Goal: Information Seeking & Learning: Check status

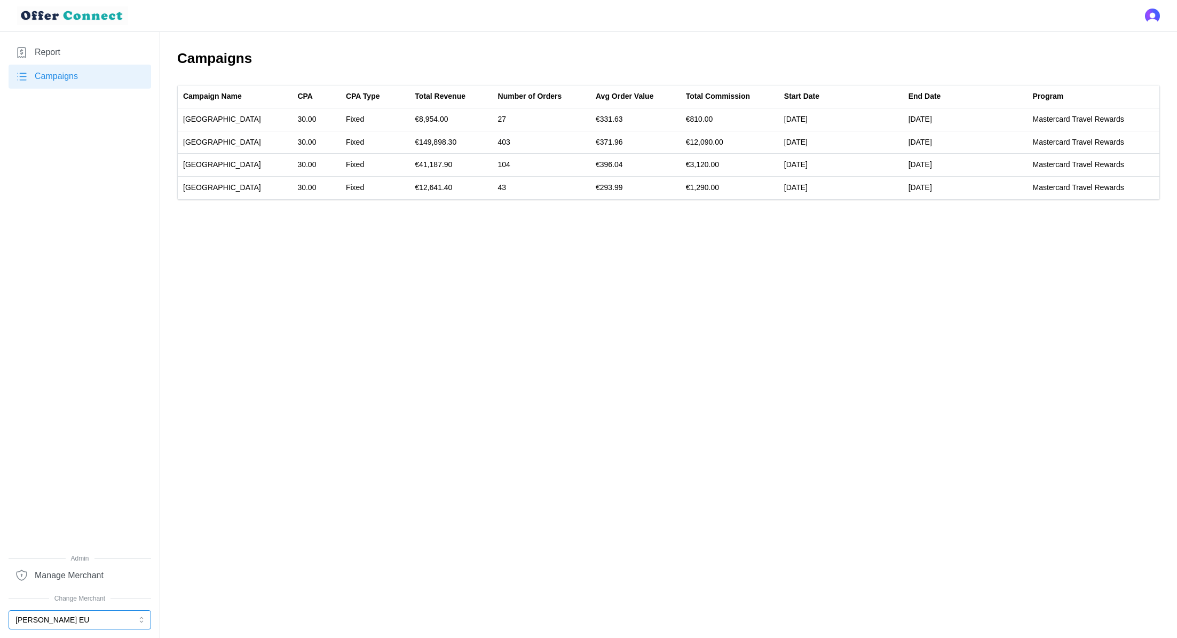
click at [84, 613] on button "[PERSON_NAME] EU" at bounding box center [80, 619] width 143 height 19
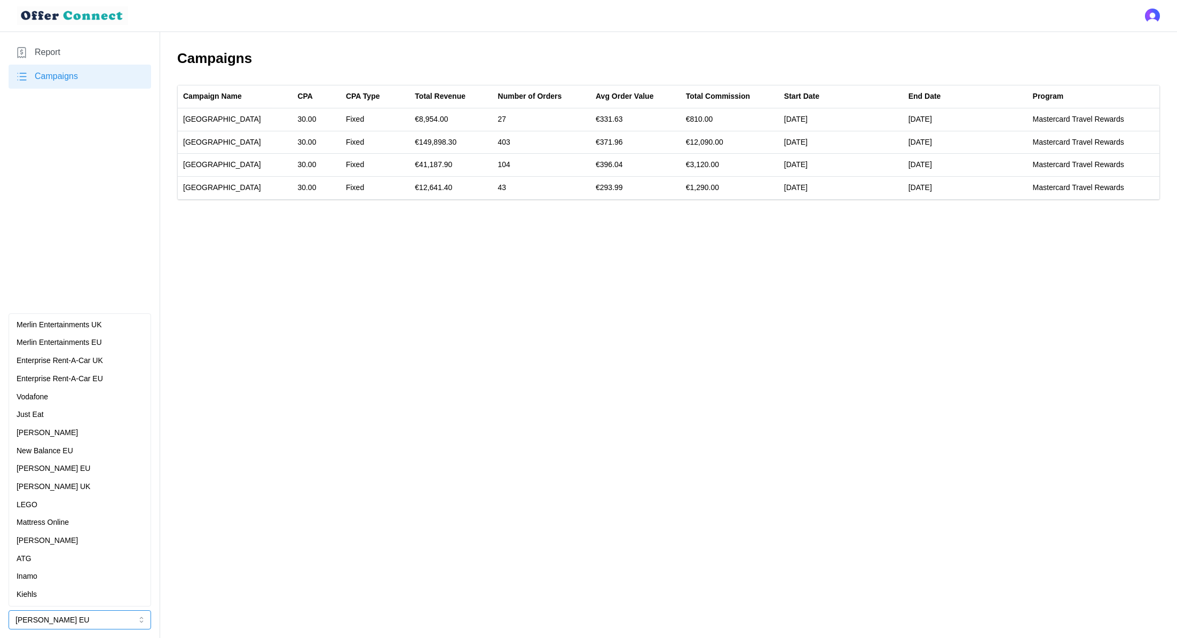
click at [109, 328] on div "Merlin Entertainments UK" at bounding box center [80, 325] width 127 height 12
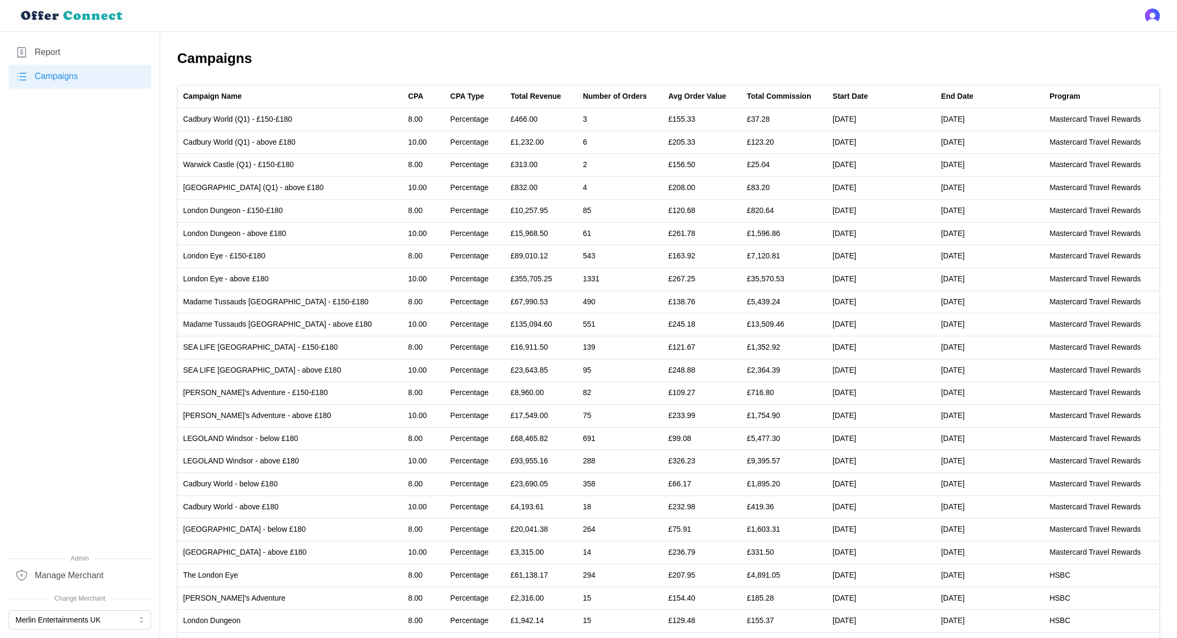
click at [99, 48] on link "Report" at bounding box center [80, 53] width 143 height 24
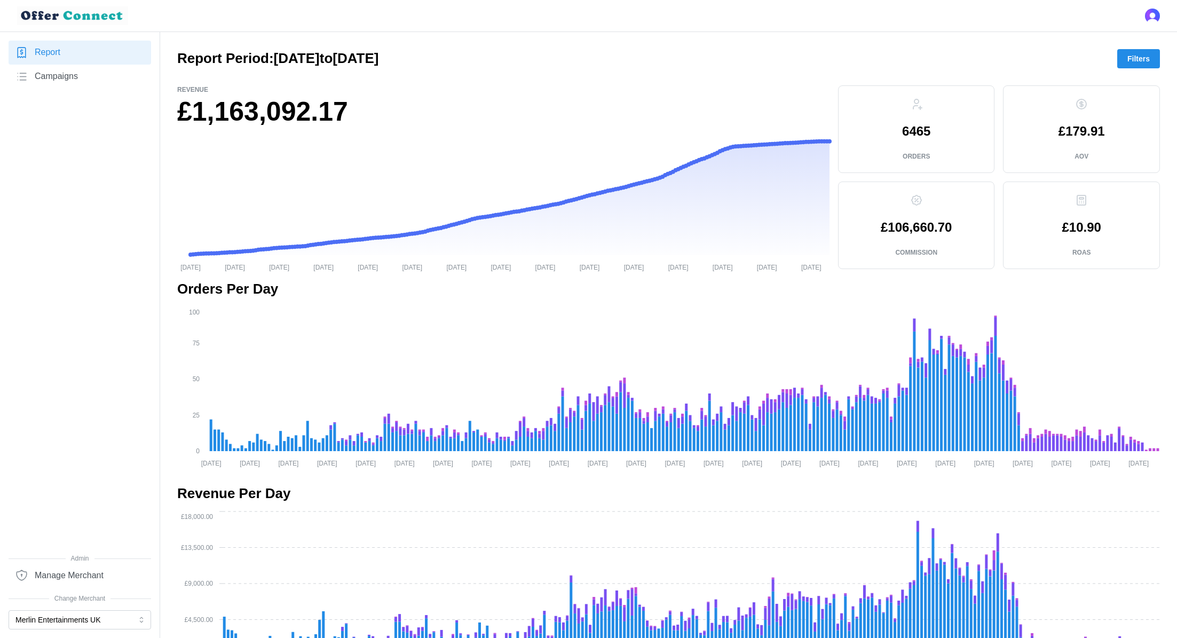
click at [1142, 68] on div at bounding box center [668, 76] width 983 height 17
click at [1142, 60] on span "Filters" at bounding box center [1138, 59] width 22 height 18
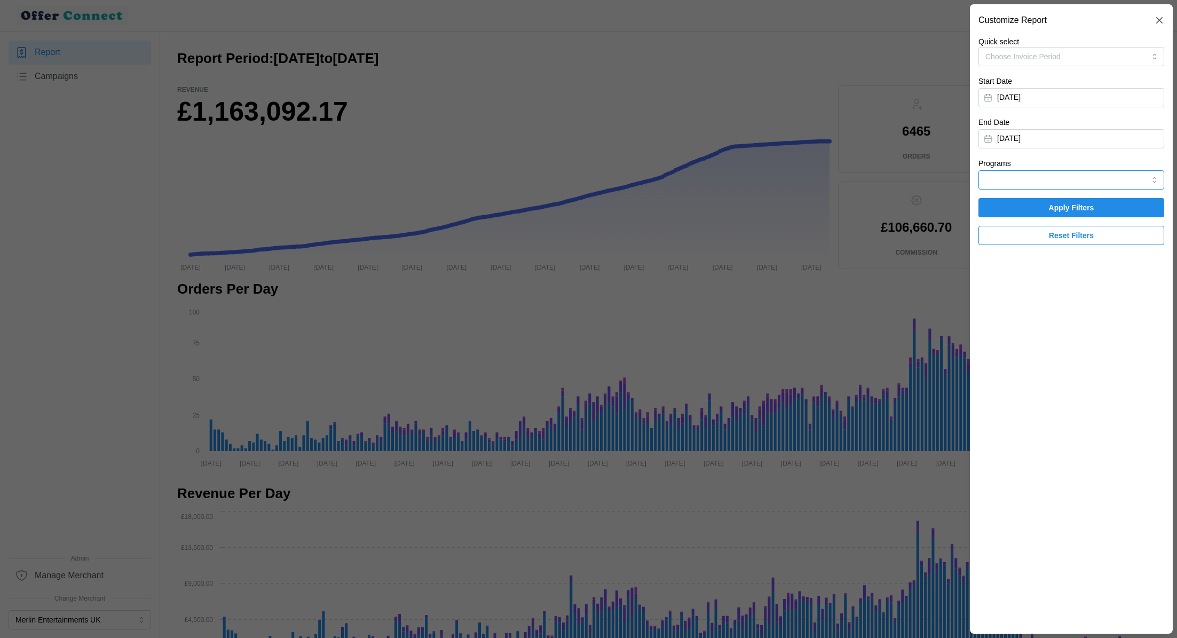
click at [1078, 174] on input "Programs" at bounding box center [1072, 179] width 186 height 19
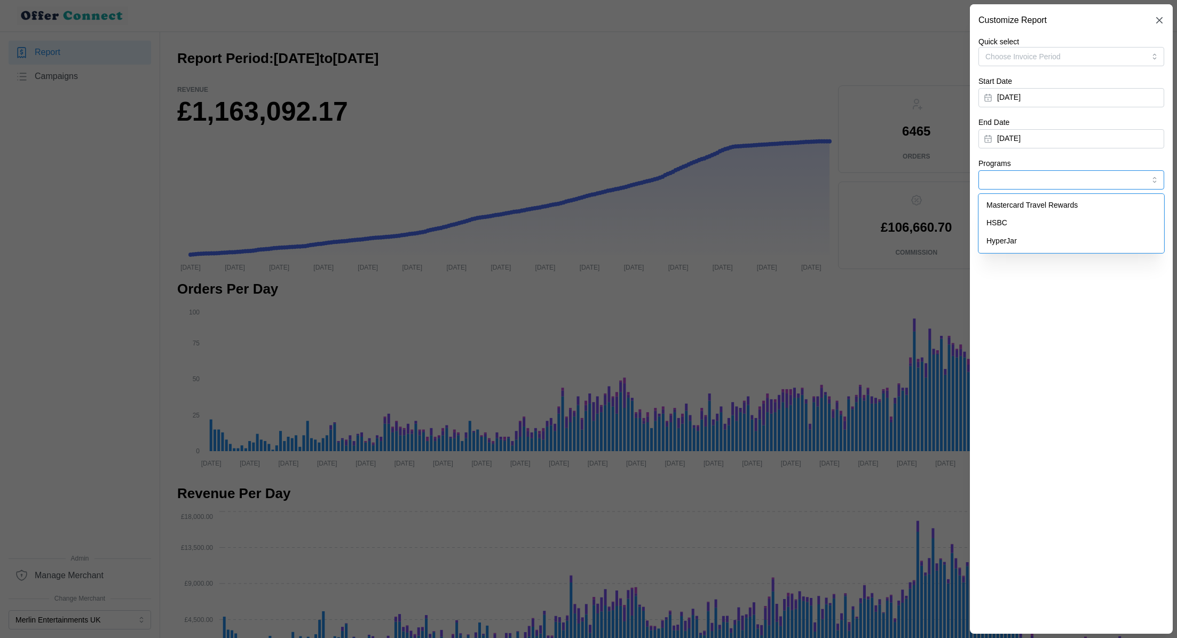
click at [1056, 218] on div "HSBC" at bounding box center [1071, 223] width 180 height 18
type input "HSBC"
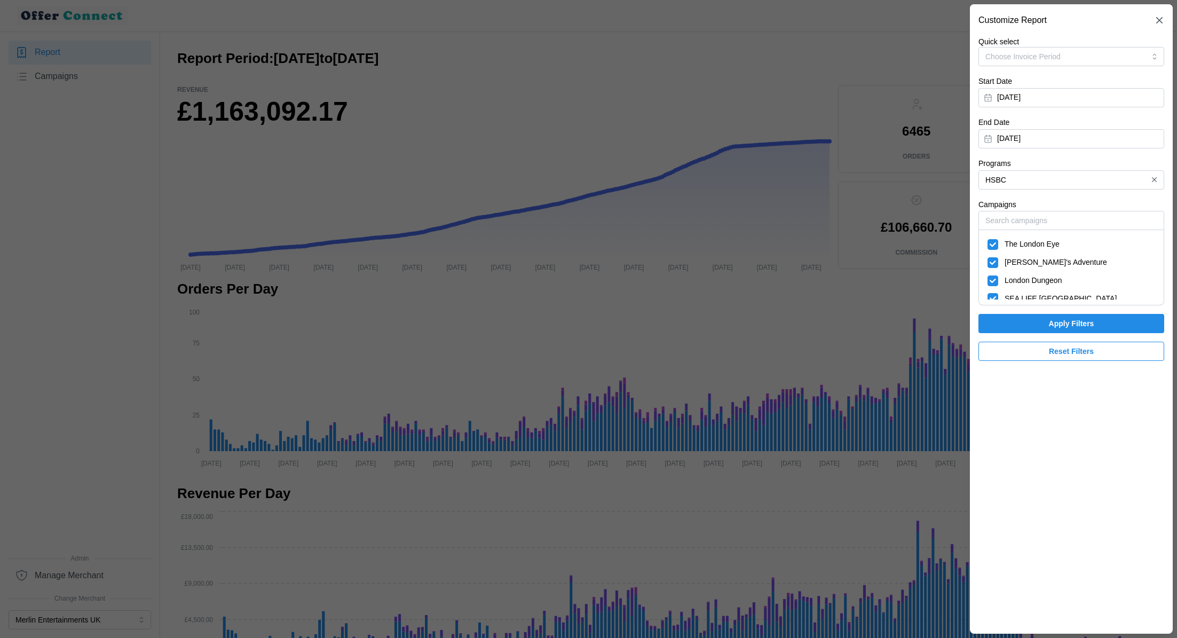
click at [1067, 324] on span "Apply Filters" at bounding box center [1071, 323] width 45 height 18
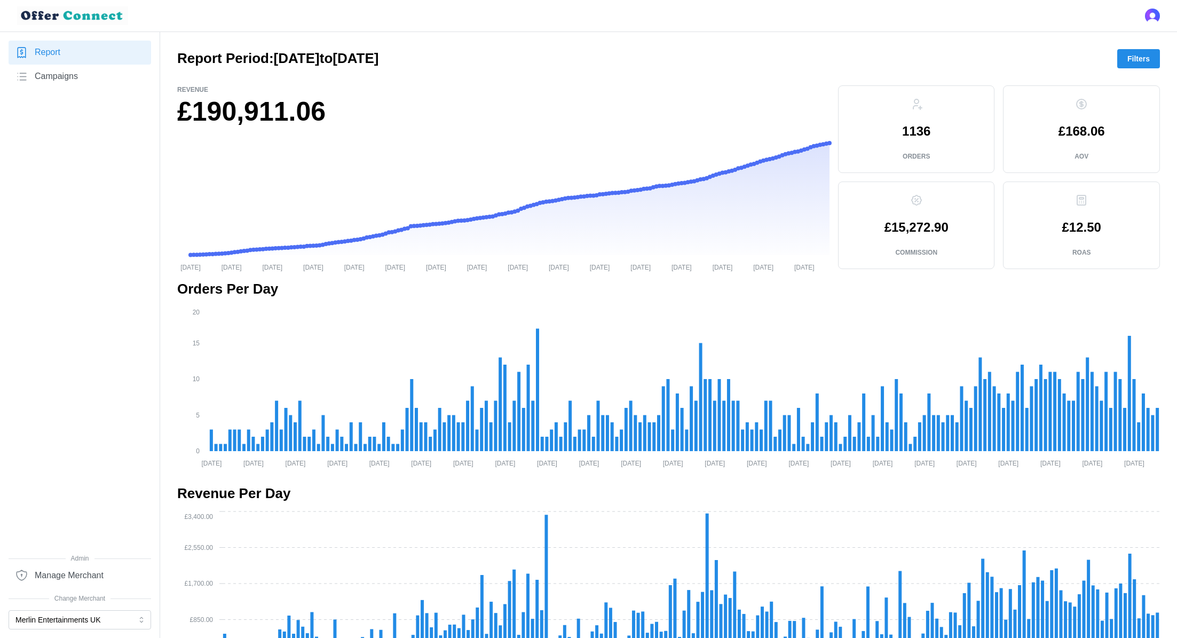
click at [1131, 61] on span "Filters" at bounding box center [1138, 59] width 22 height 18
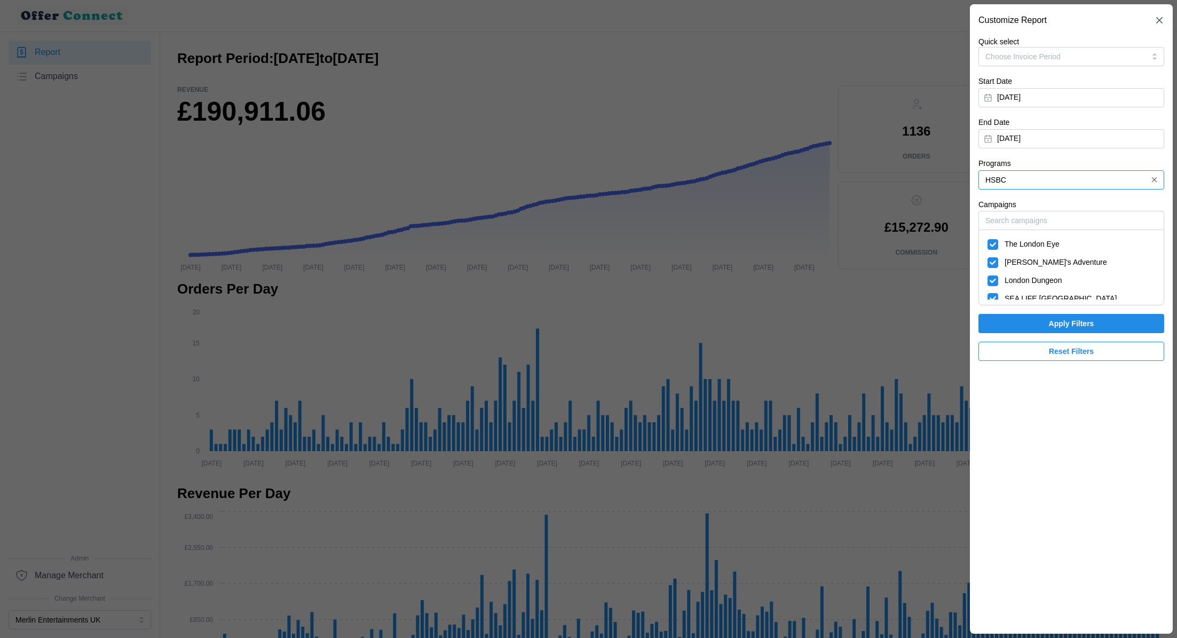
click at [1050, 175] on input "HSBC" at bounding box center [1072, 179] width 186 height 19
click at [1026, 237] on div "HyperJar" at bounding box center [1071, 241] width 180 height 18
type input "HyperJar"
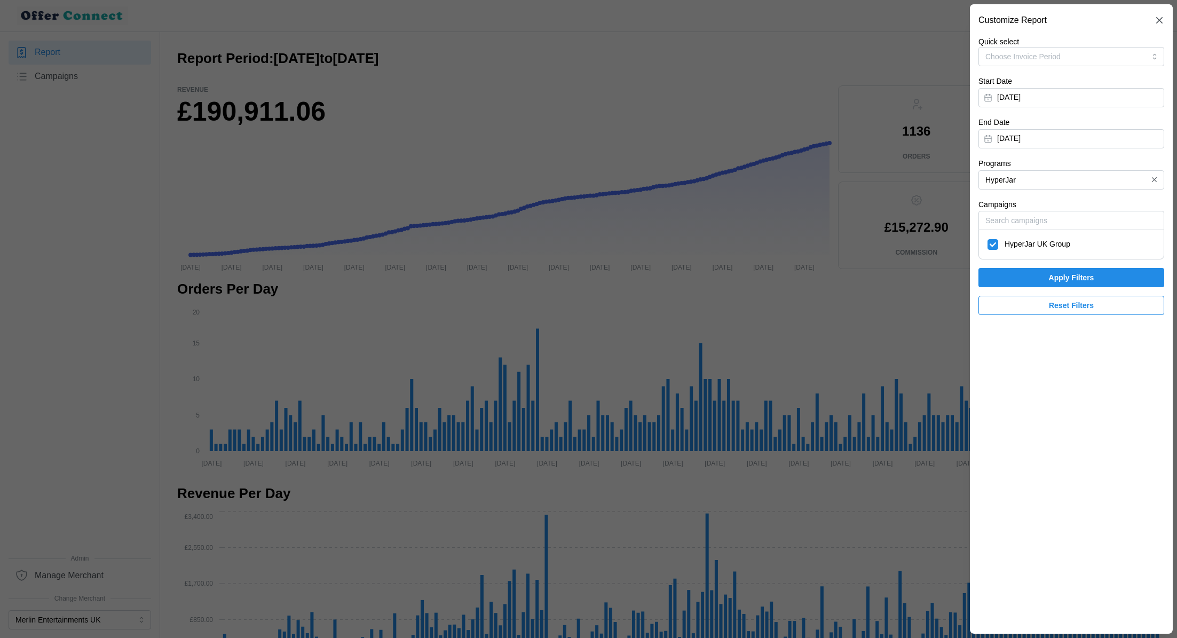
click at [936, 305] on div at bounding box center [588, 319] width 1177 height 638
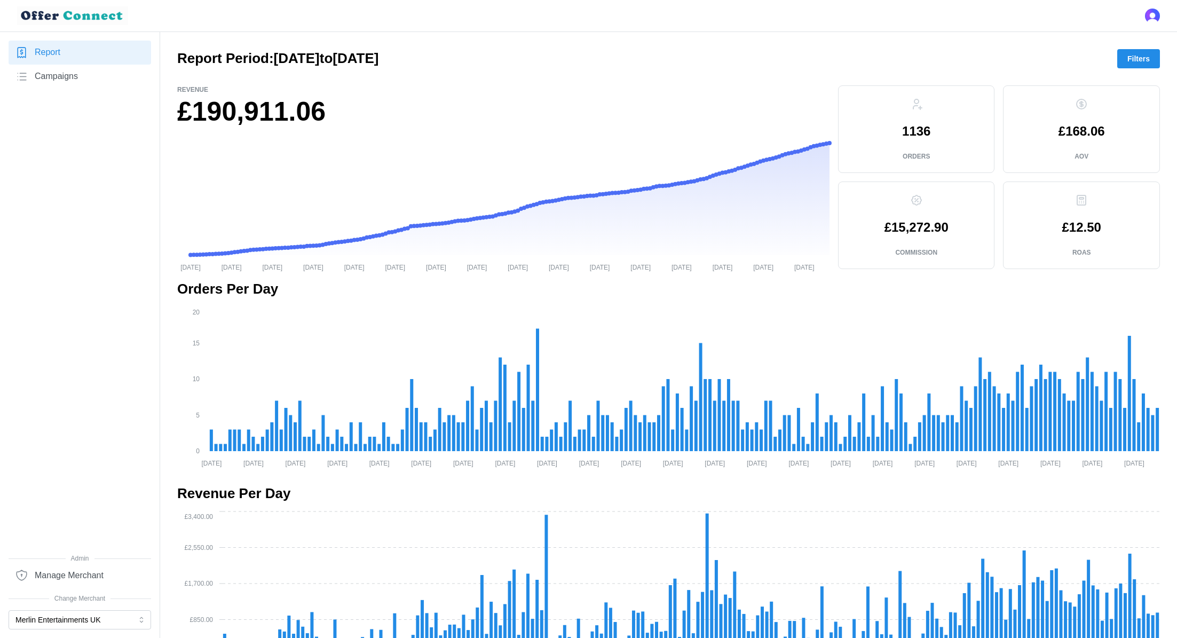
click at [1131, 64] on span "Filters" at bounding box center [1138, 59] width 22 height 18
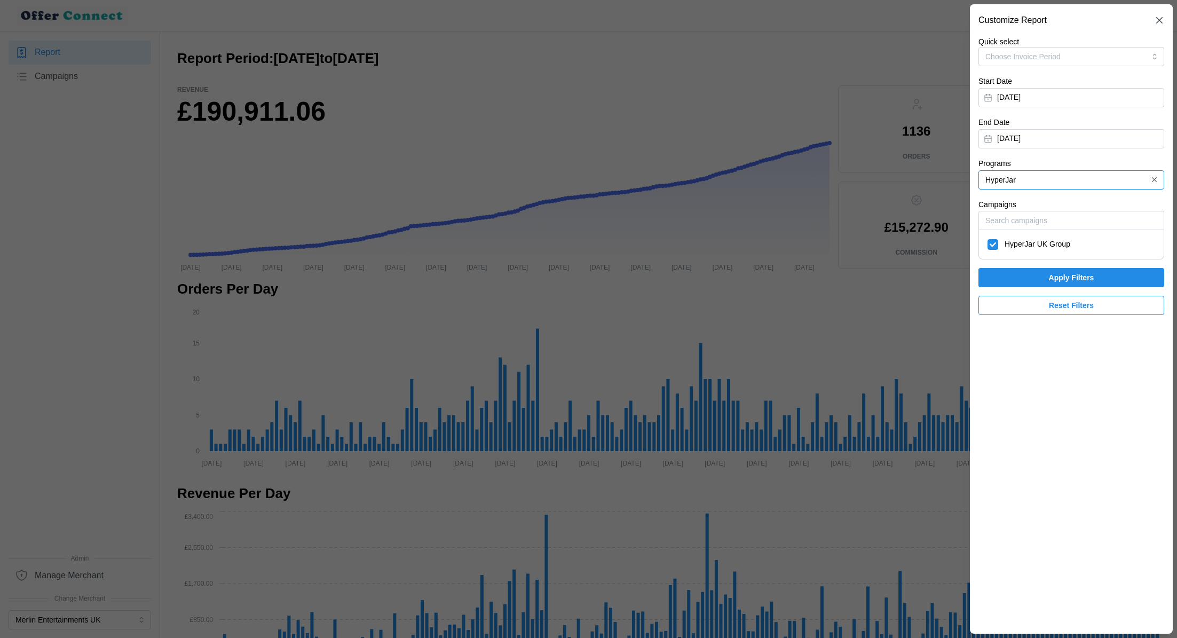
click at [1061, 179] on input "HyperJar" at bounding box center [1072, 179] width 186 height 19
click at [1038, 243] on div "HyperJar" at bounding box center [1071, 241] width 180 height 18
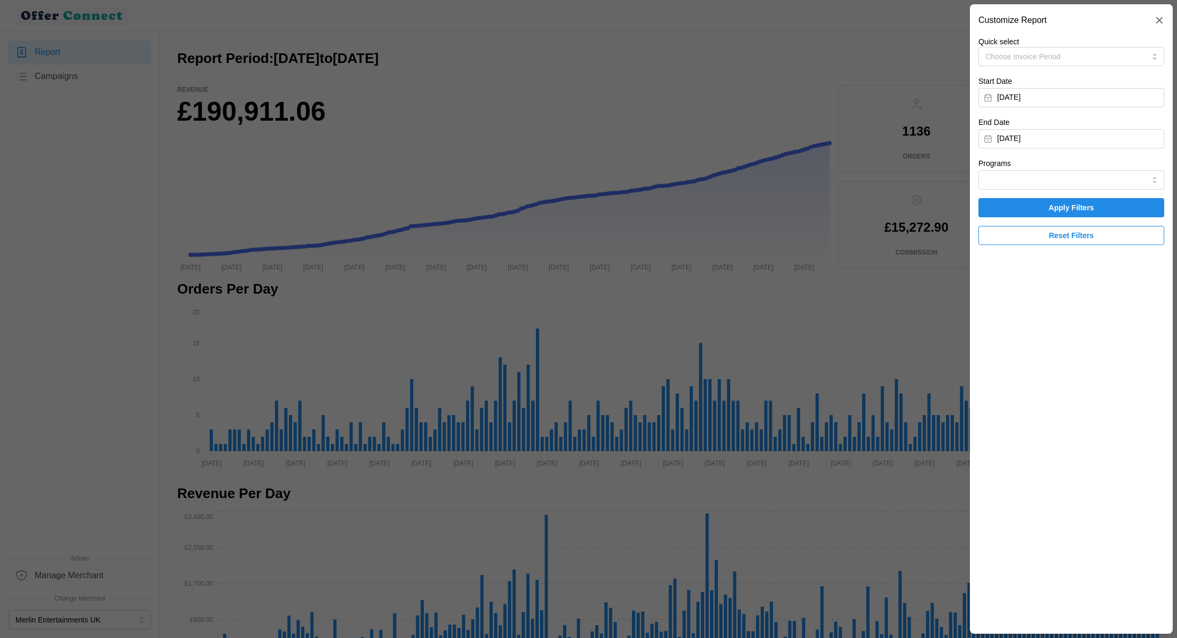
click at [1060, 210] on span "Apply Filters" at bounding box center [1071, 208] width 45 height 18
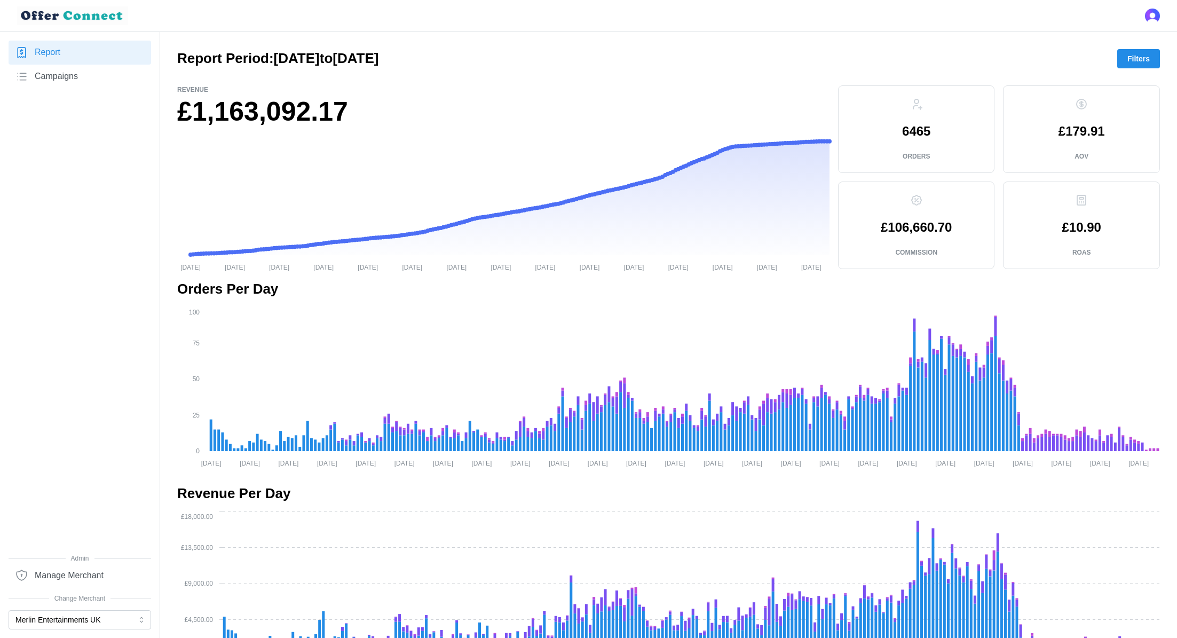
click at [77, 83] on span "Campaigns" at bounding box center [56, 76] width 43 height 13
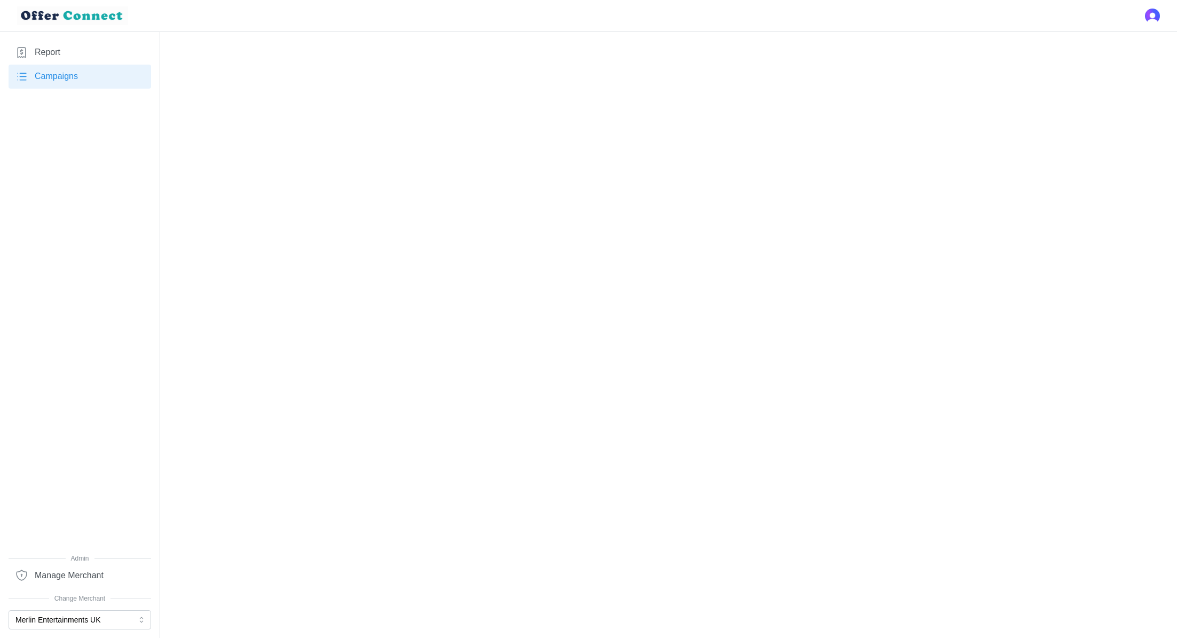
click at [90, 73] on link "Campaigns" at bounding box center [80, 77] width 143 height 24
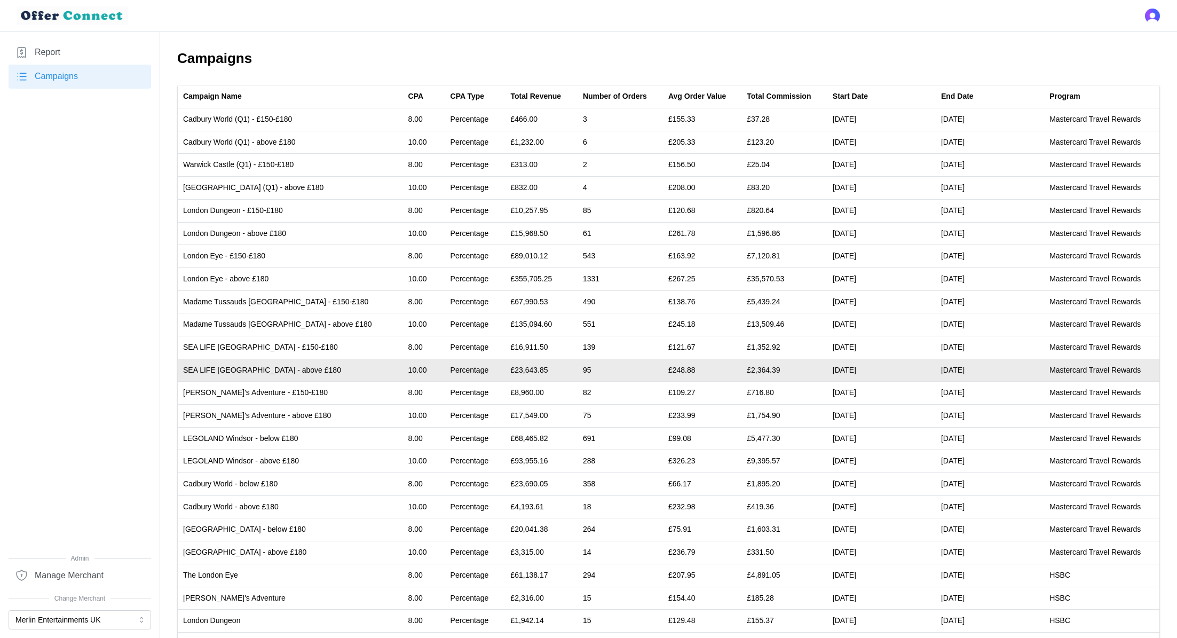
scroll to position [144, 0]
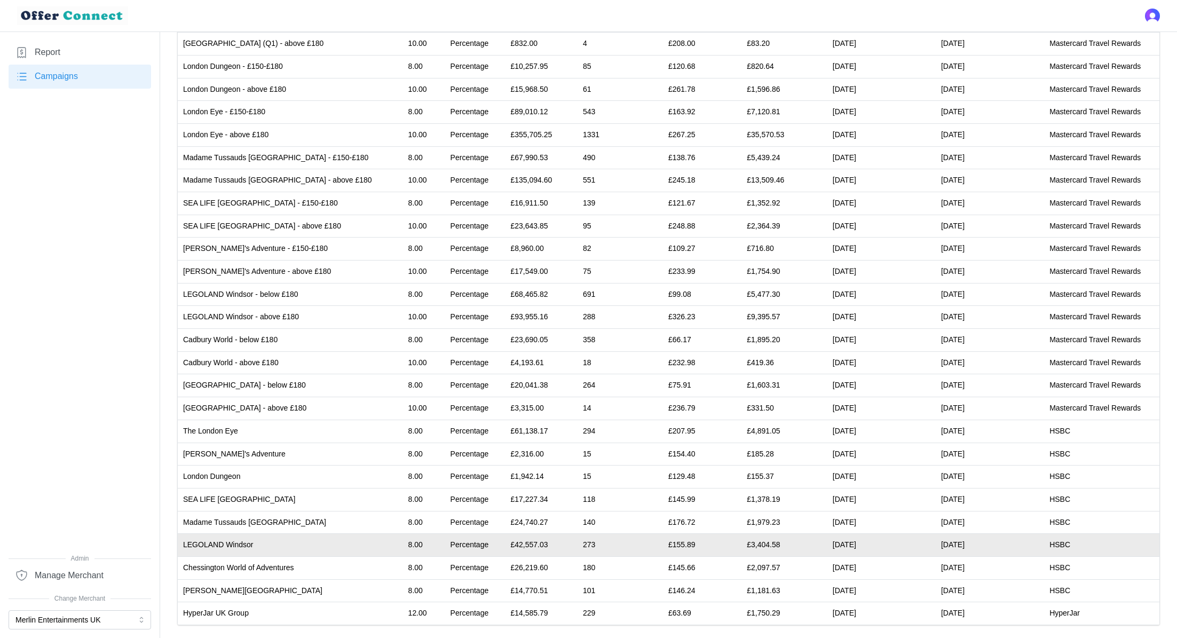
click at [228, 537] on td "LEGOLAND Windsor" at bounding box center [290, 545] width 225 height 23
copy td "LEGOLAND Windsor"
